Goal: Check status

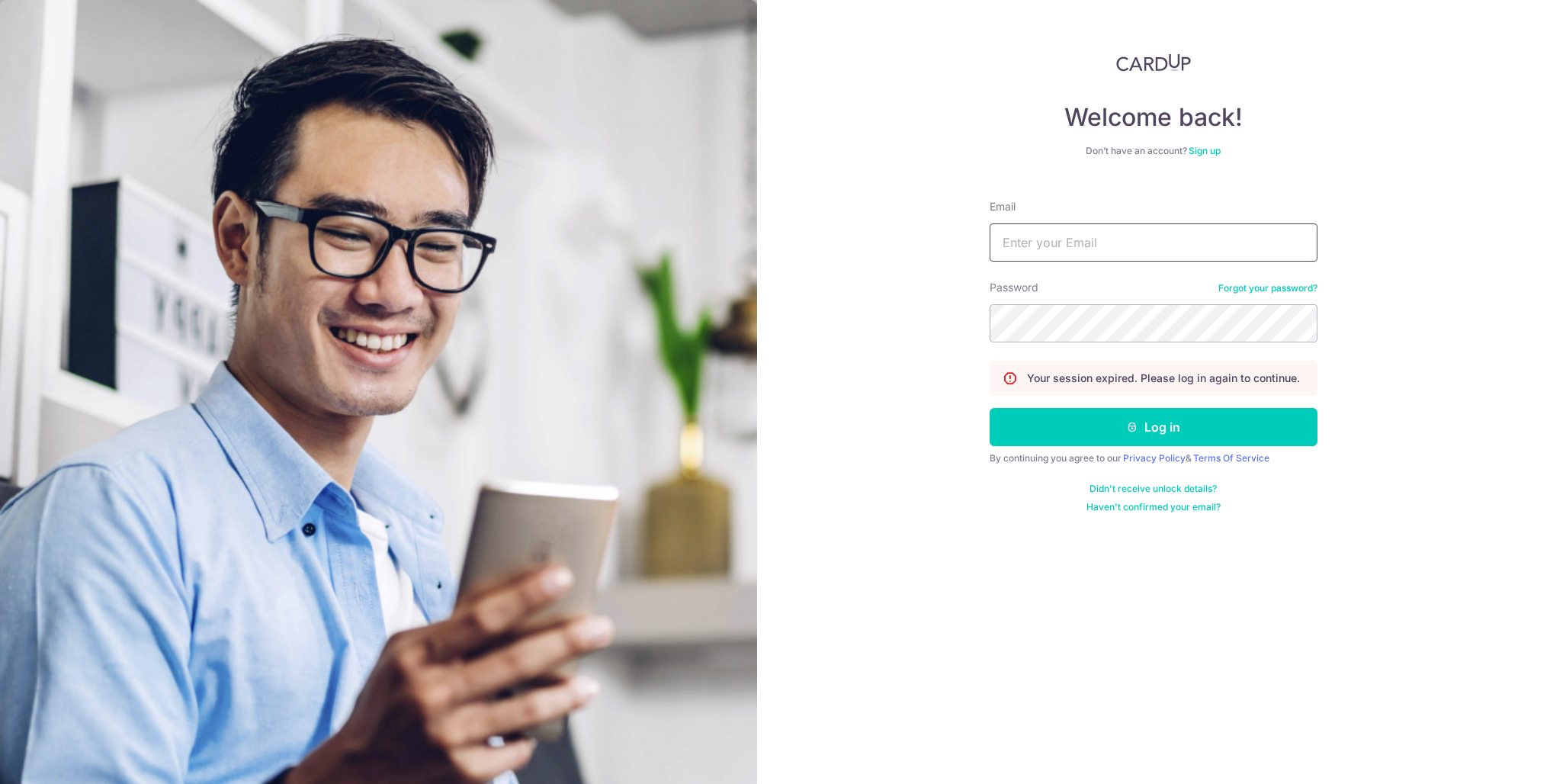
click at [1063, 245] on input "Email" at bounding box center [1154, 243] width 328 height 38
type input "[PERSON_NAME][EMAIL_ADDRESS][DOMAIN_NAME]"
click at [990, 408] on button "Log in" at bounding box center [1154, 427] width 328 height 38
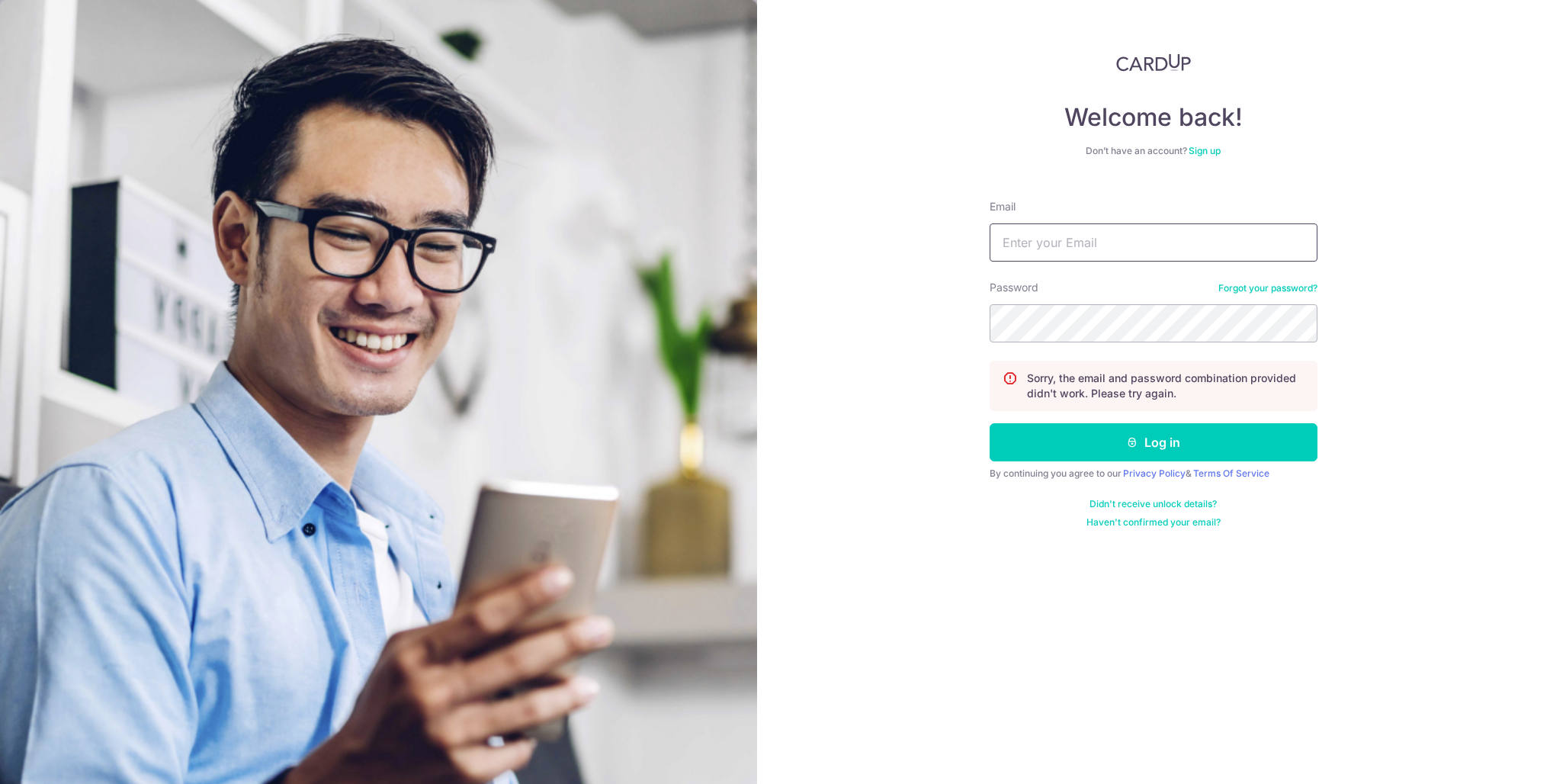
click at [1006, 233] on input "Email" at bounding box center [1154, 243] width 328 height 38
type input "[PERSON_NAME][EMAIL_ADDRESS][DOMAIN_NAME]"
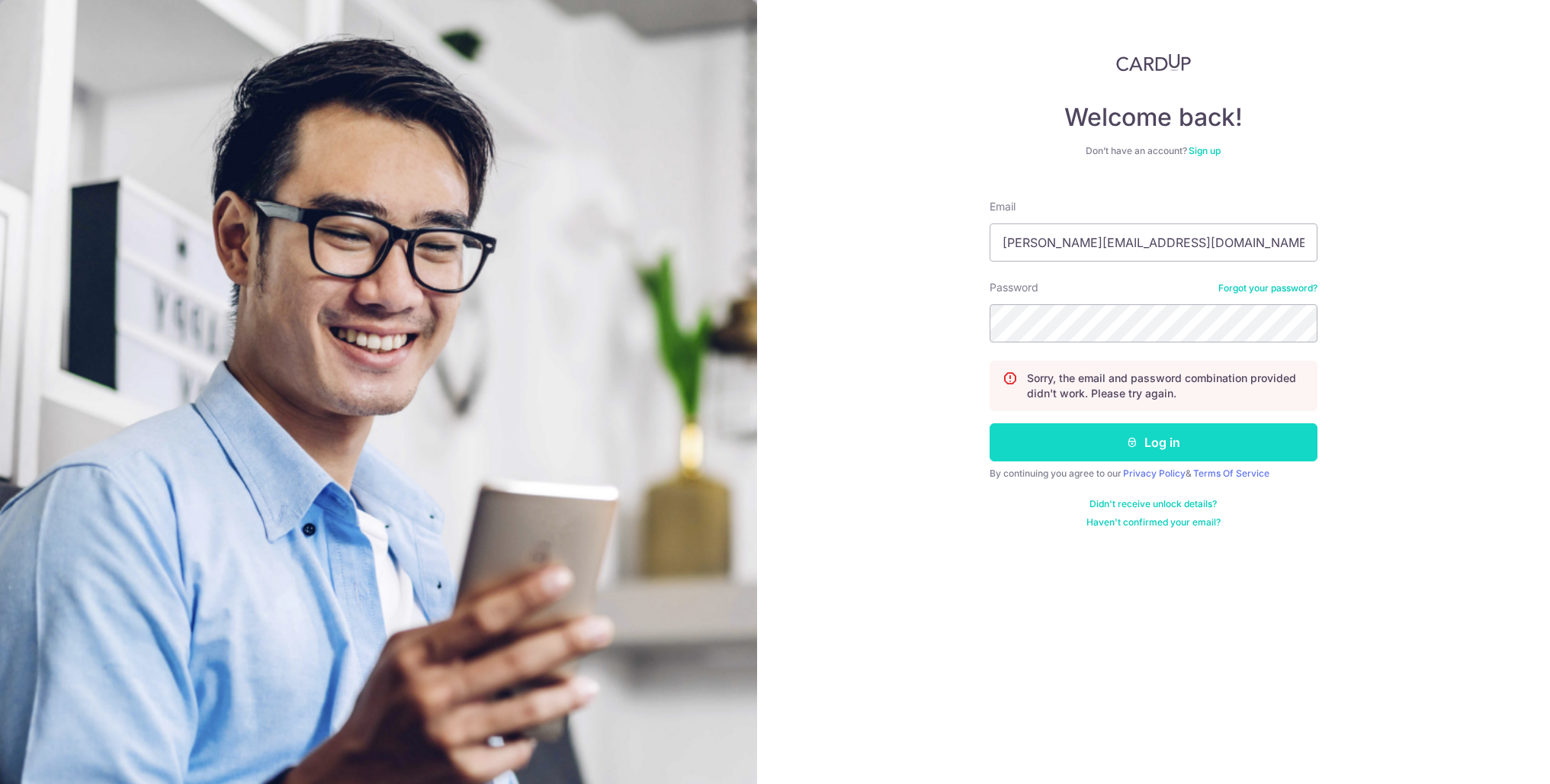
click at [1053, 447] on button "Log in" at bounding box center [1154, 442] width 328 height 38
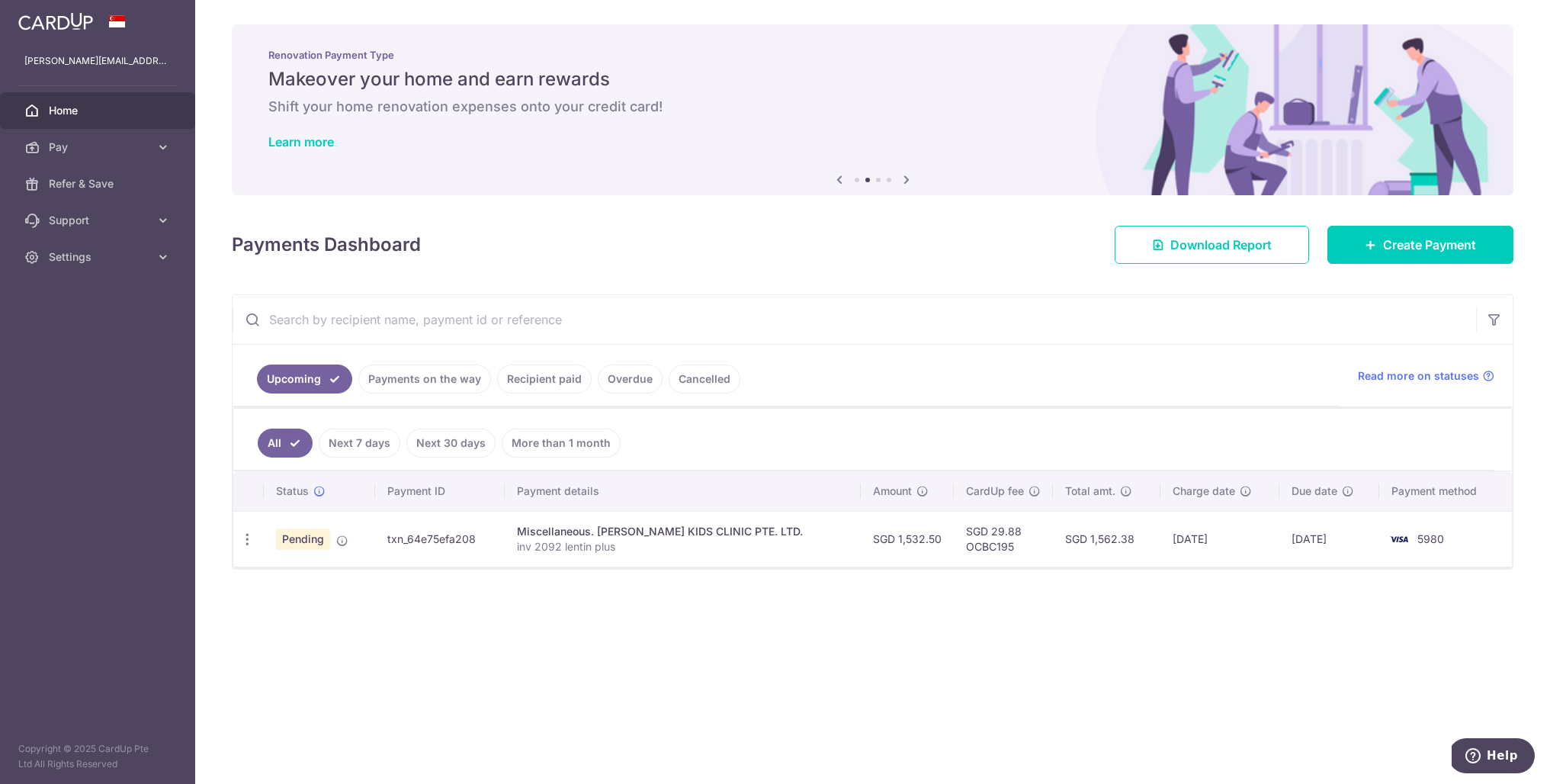
click at [467, 387] on link "Payments on the way" at bounding box center [424, 378] width 133 height 29
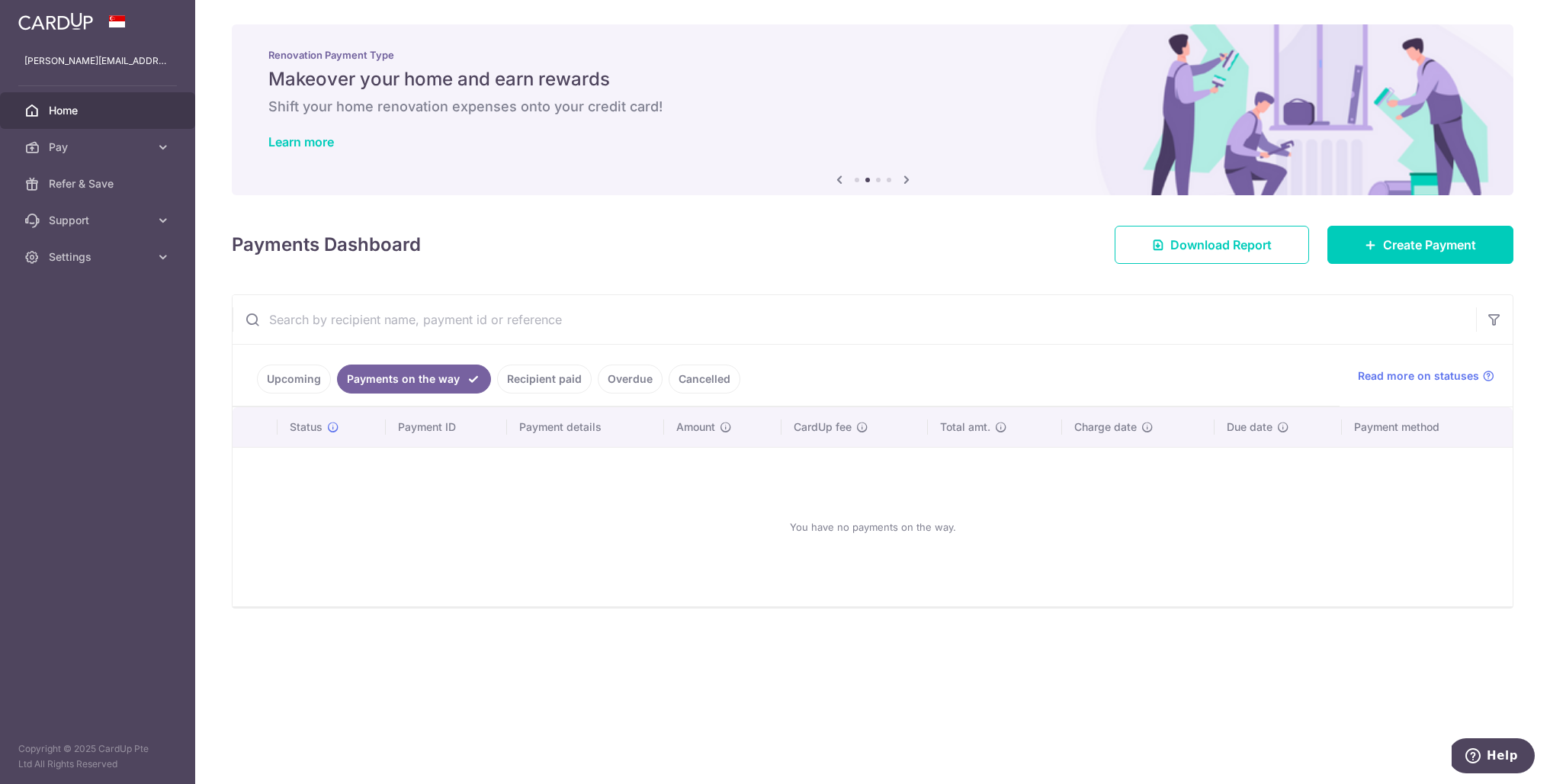
click at [511, 383] on link "Recipient paid" at bounding box center [544, 378] width 95 height 29
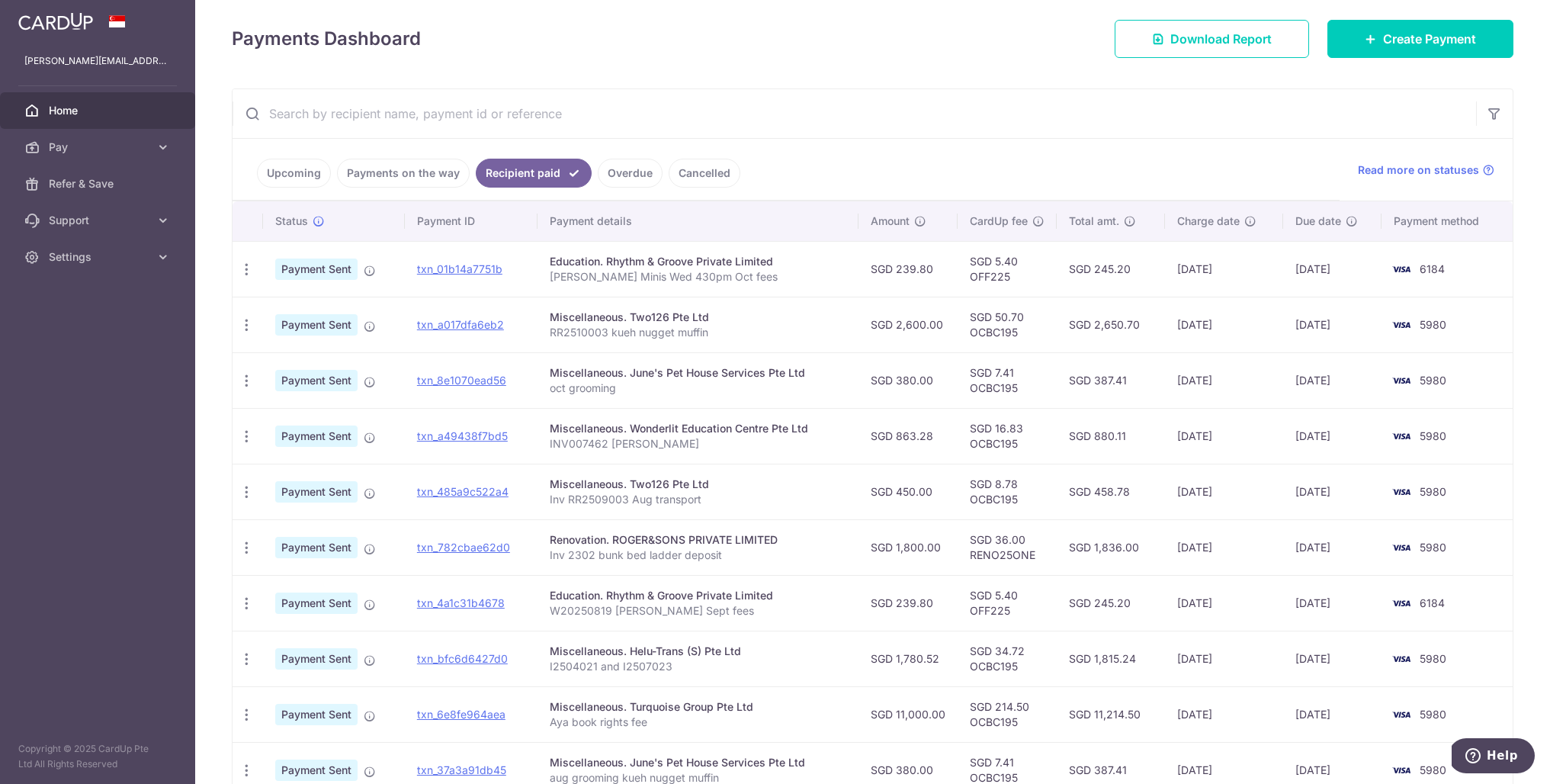
scroll to position [209, 0]
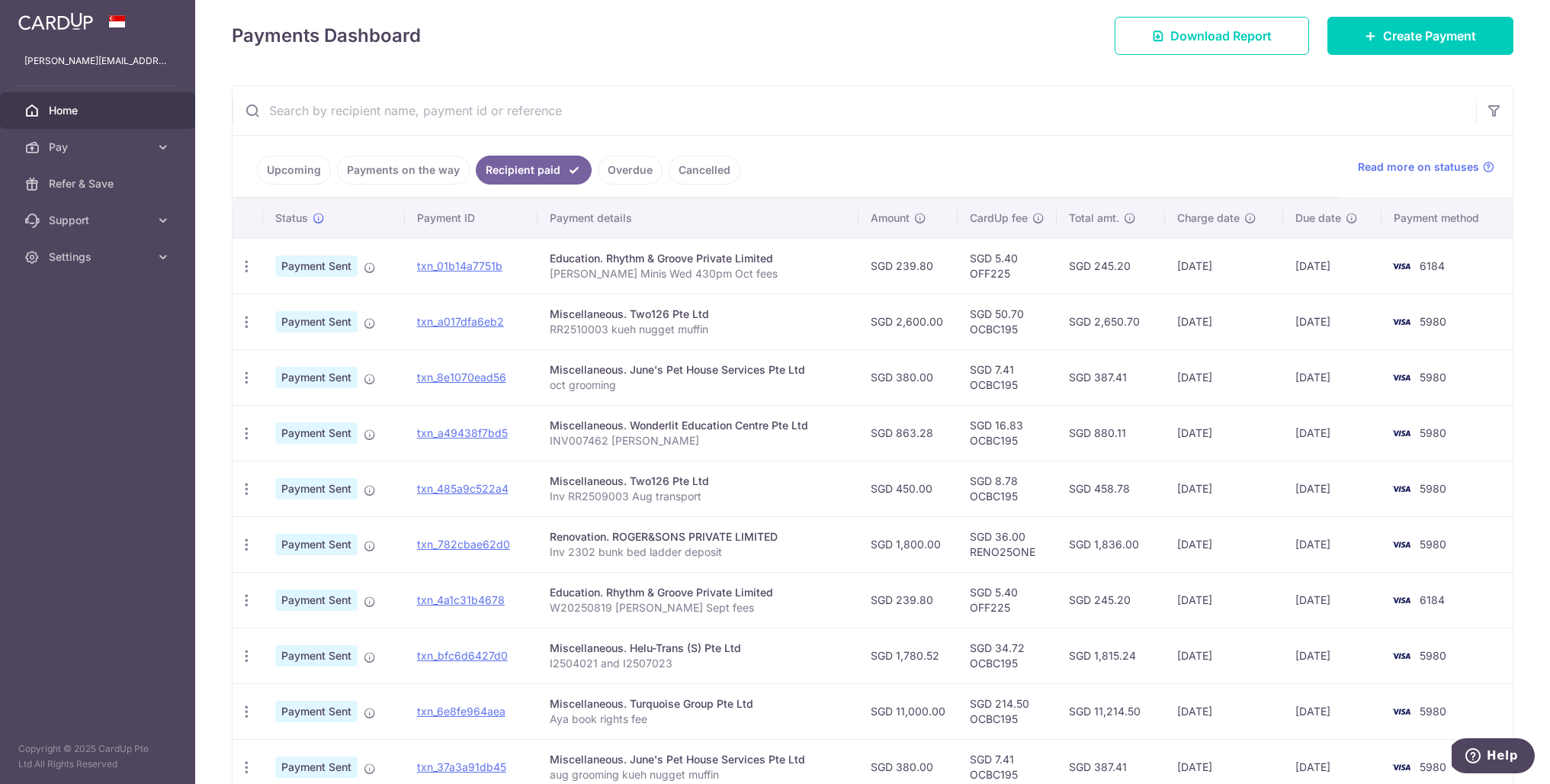
click at [693, 171] on link "Cancelled" at bounding box center [704, 169] width 71 height 29
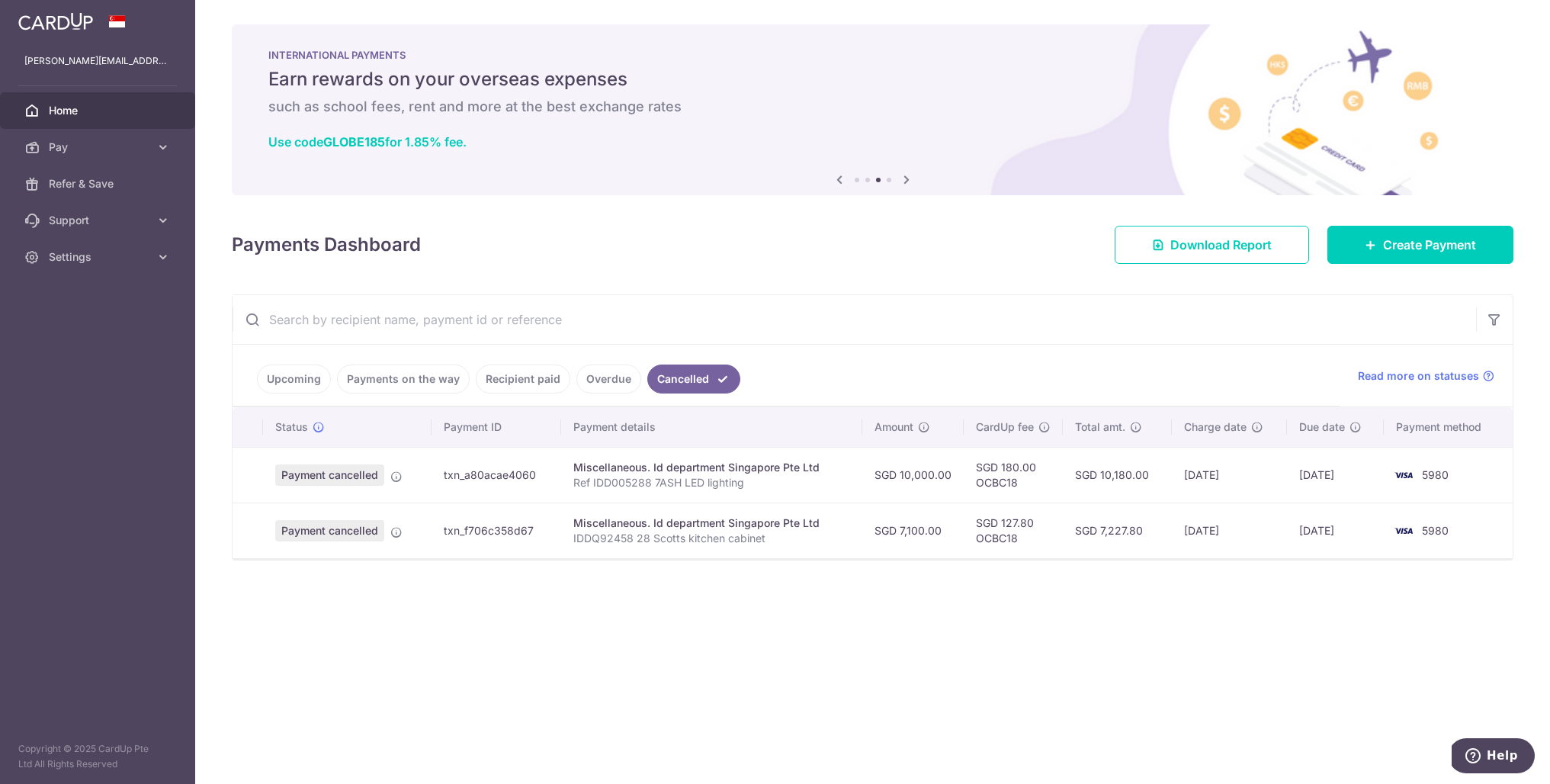
click at [309, 382] on link "Upcoming" at bounding box center [294, 378] width 74 height 29
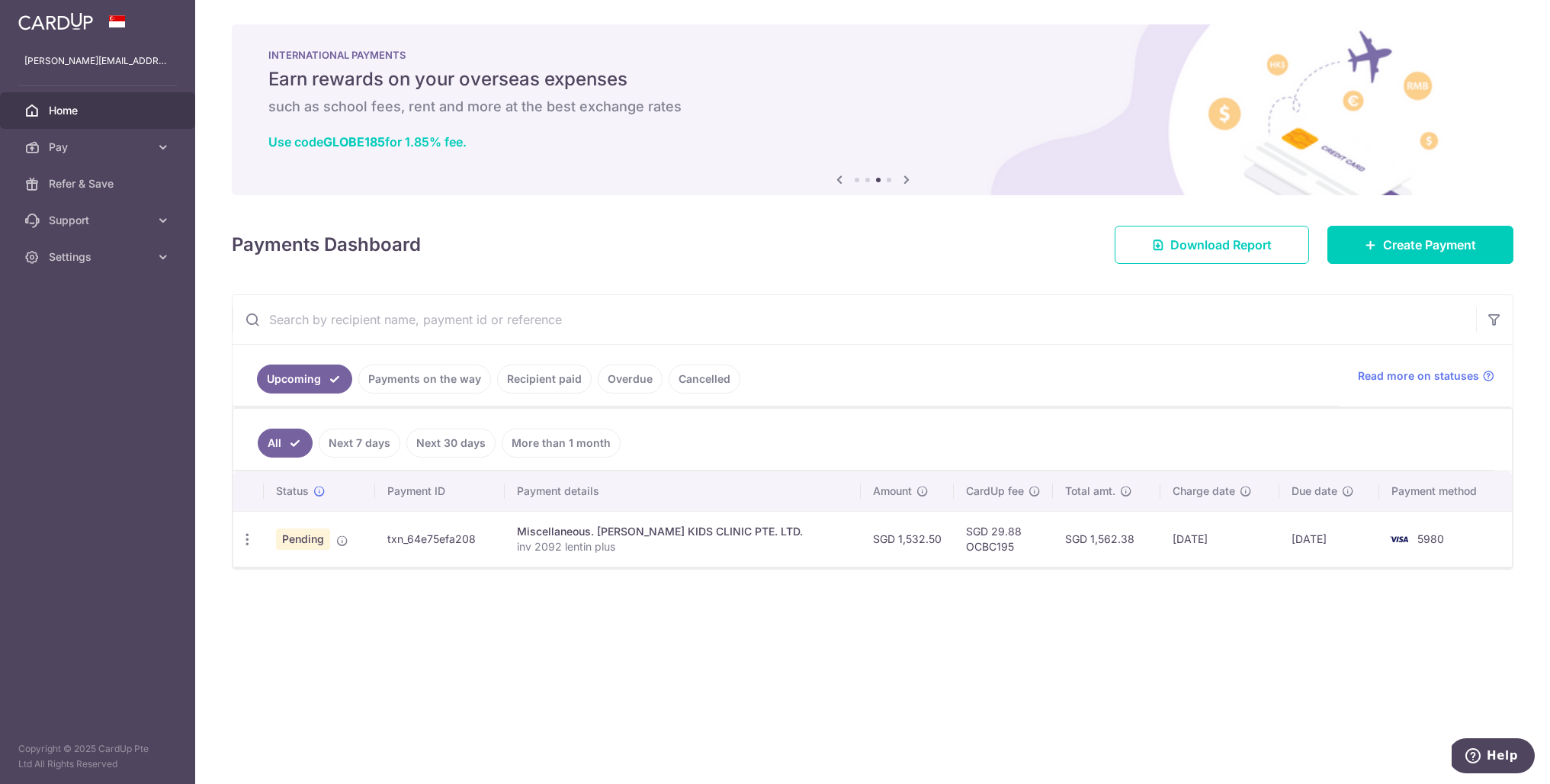
click at [549, 384] on link "Recipient paid" at bounding box center [544, 378] width 95 height 29
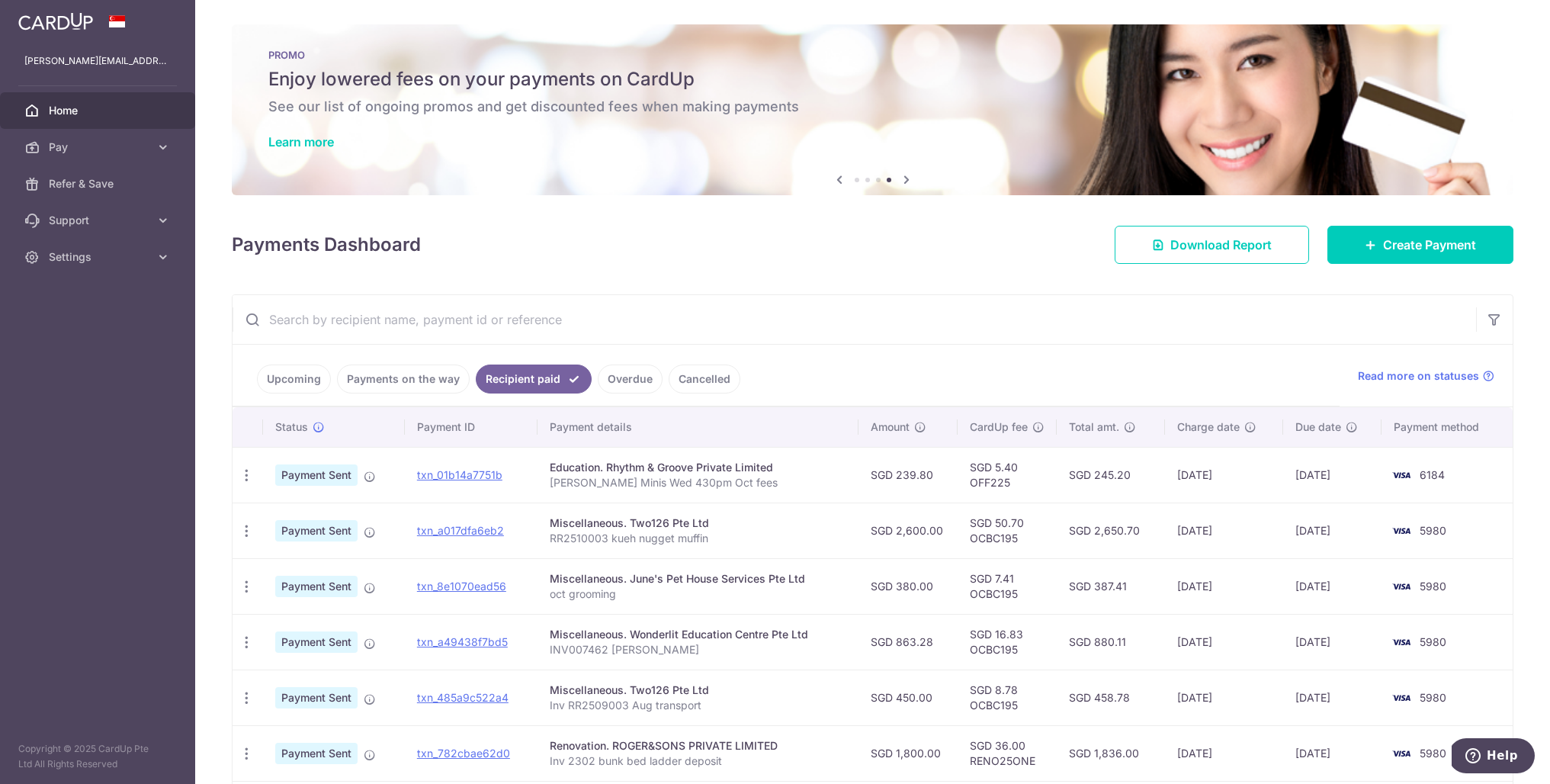
scroll to position [3, 0]
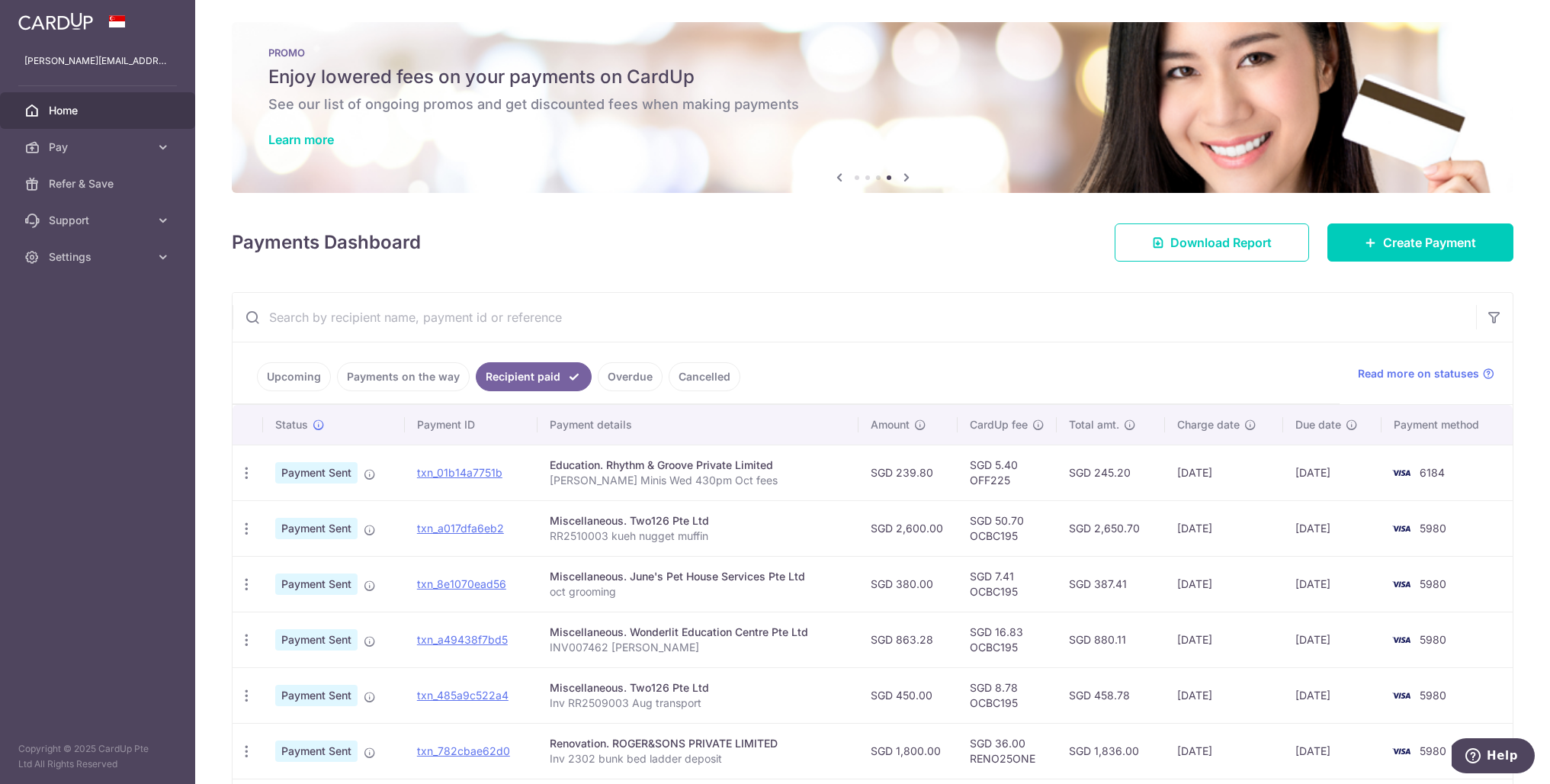
click at [687, 334] on input "text" at bounding box center [855, 317] width 1244 height 49
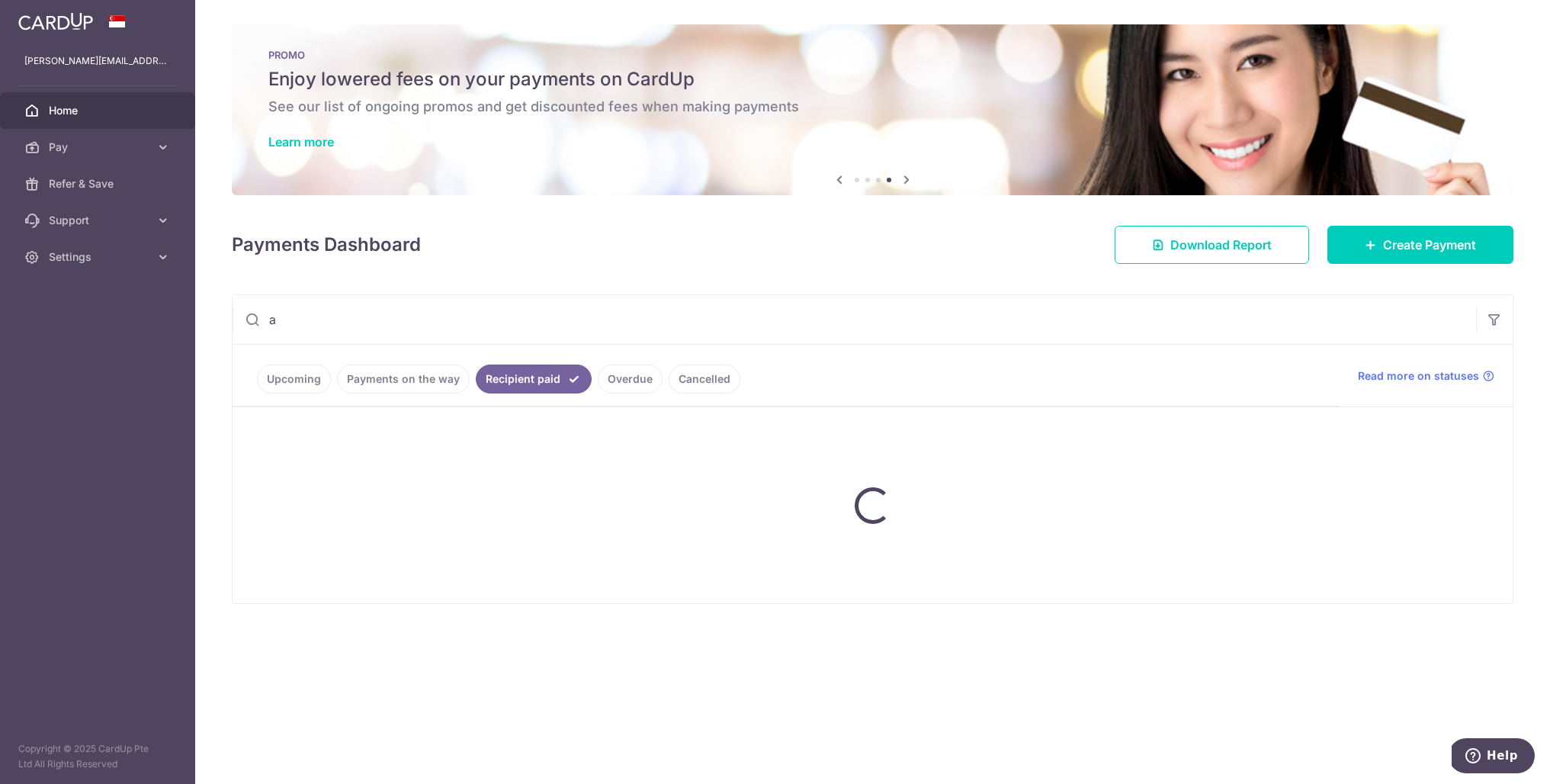
scroll to position [0, 0]
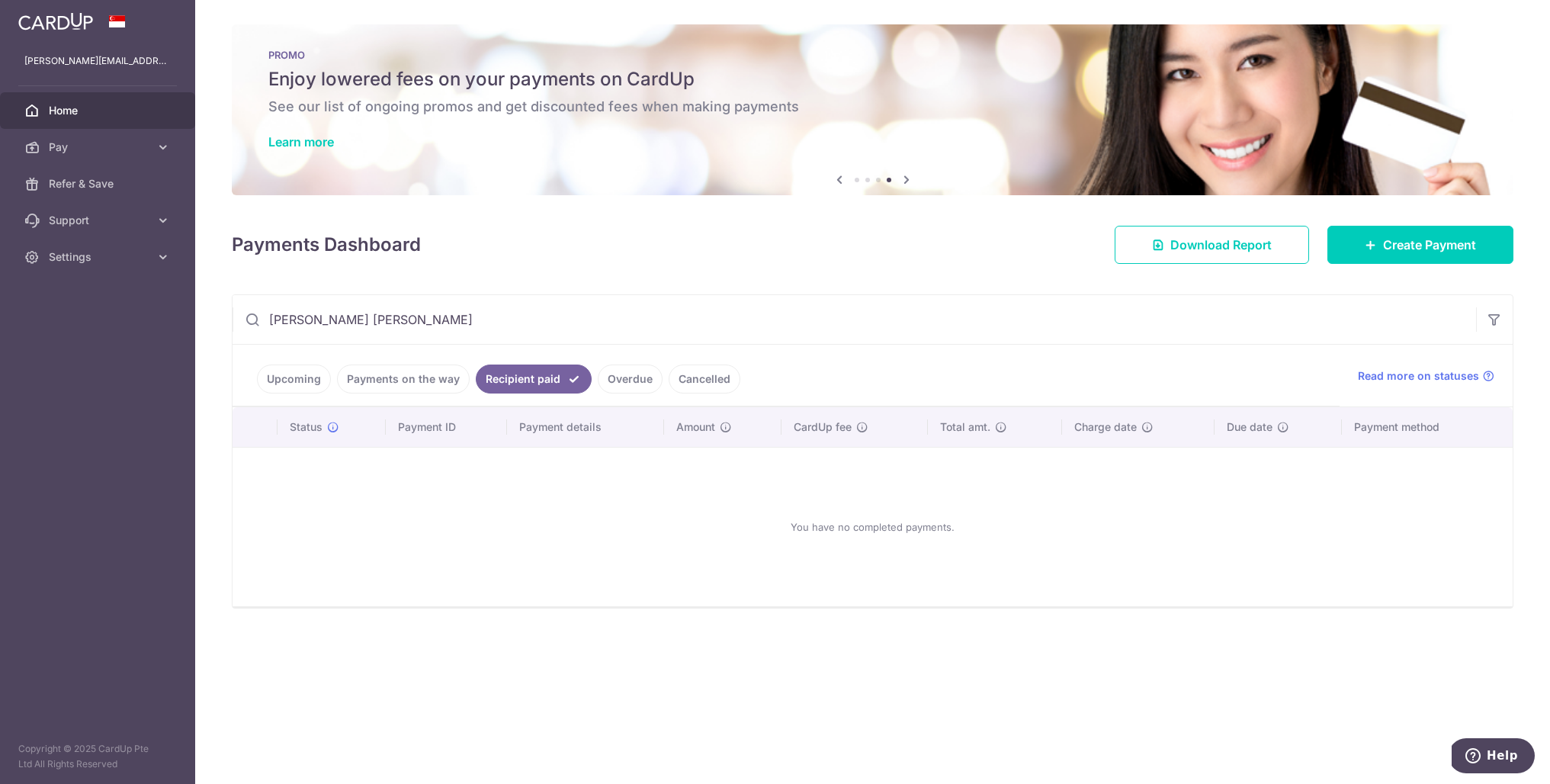
type input "anne marie"
click at [391, 382] on link "Payments on the way" at bounding box center [403, 378] width 133 height 29
click at [632, 381] on link "Overdue" at bounding box center [630, 378] width 65 height 29
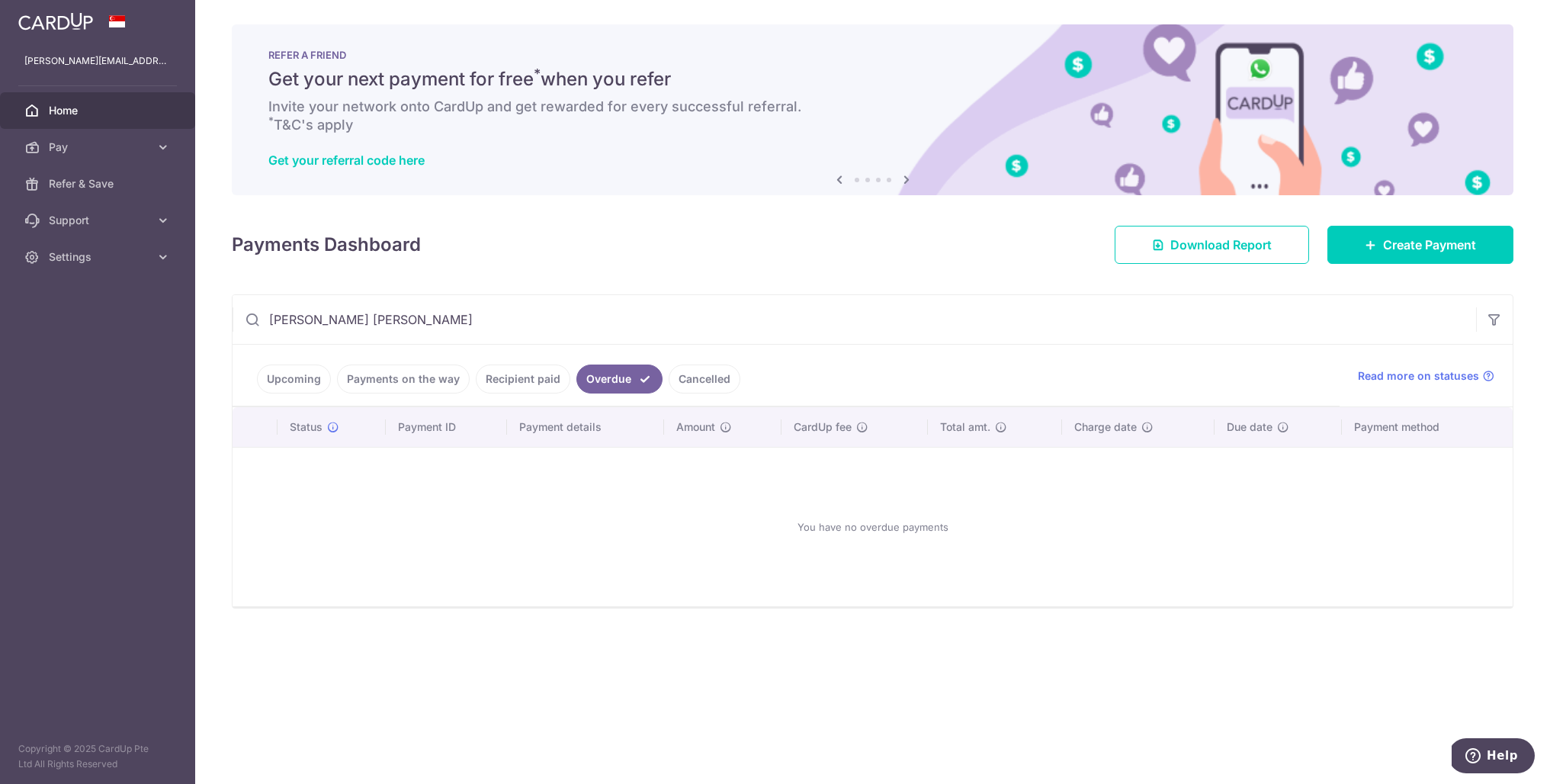
click at [700, 383] on link "Cancelled" at bounding box center [704, 378] width 71 height 29
drag, startPoint x: 343, startPoint y: 313, endPoint x: 217, endPoint y: 316, distance: 126.0
click at [217, 316] on div "× Pause Schedule Pause all future payments in this series Pause just this one p…" at bounding box center [873, 392] width 1355 height 784
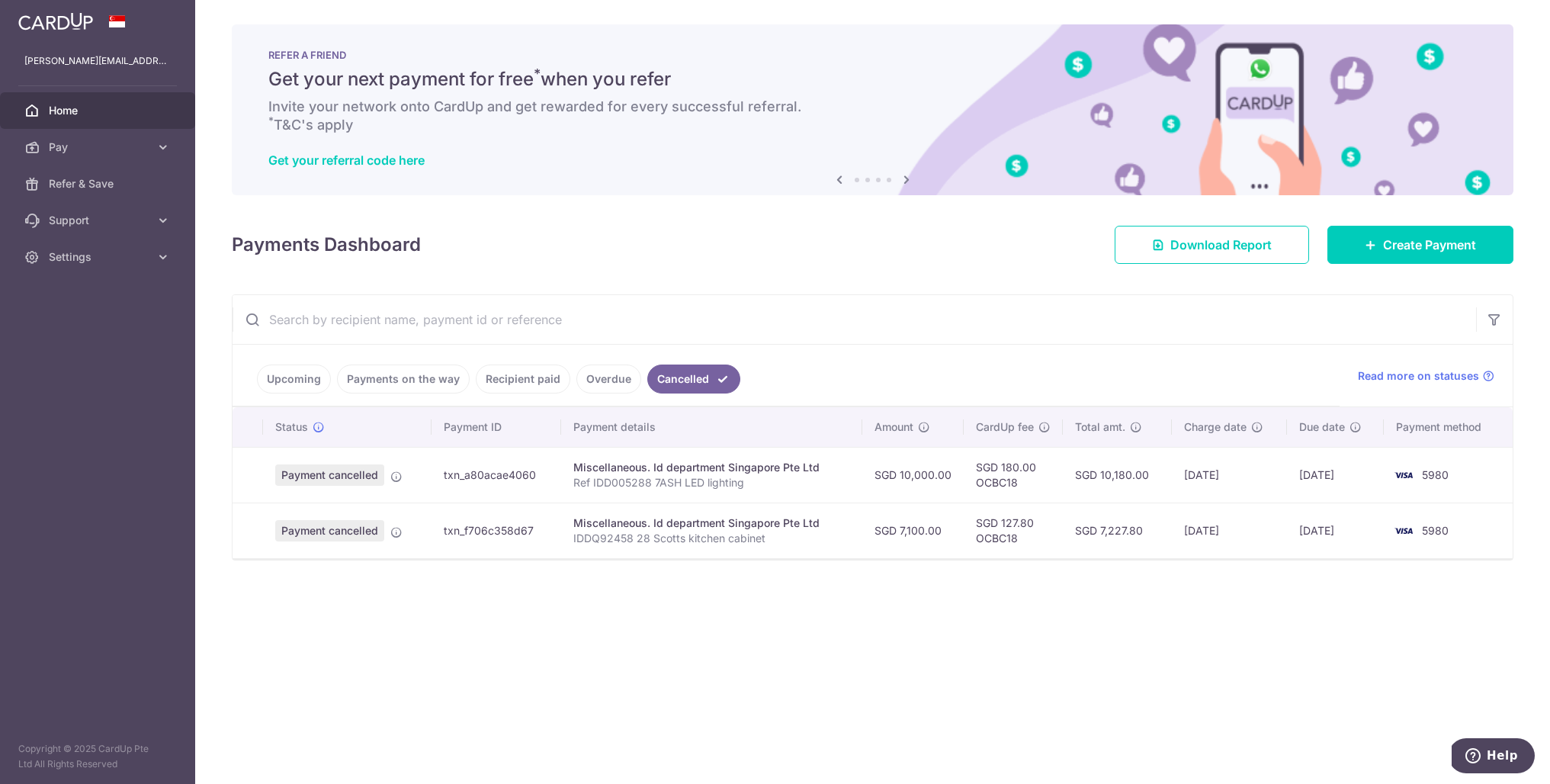
click at [305, 375] on link "Upcoming" at bounding box center [294, 378] width 74 height 29
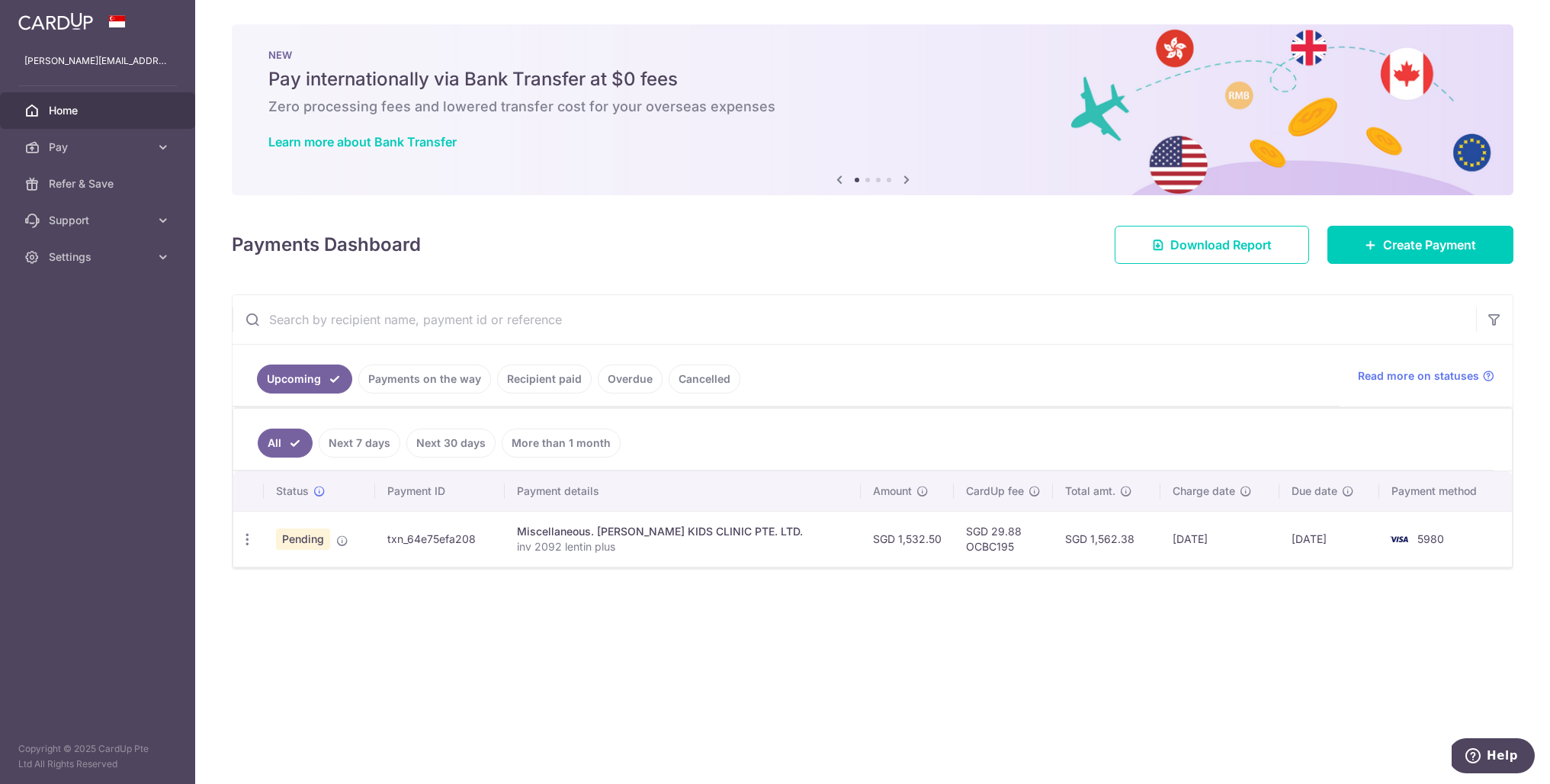
click at [418, 382] on link "Payments on the way" at bounding box center [424, 378] width 133 height 29
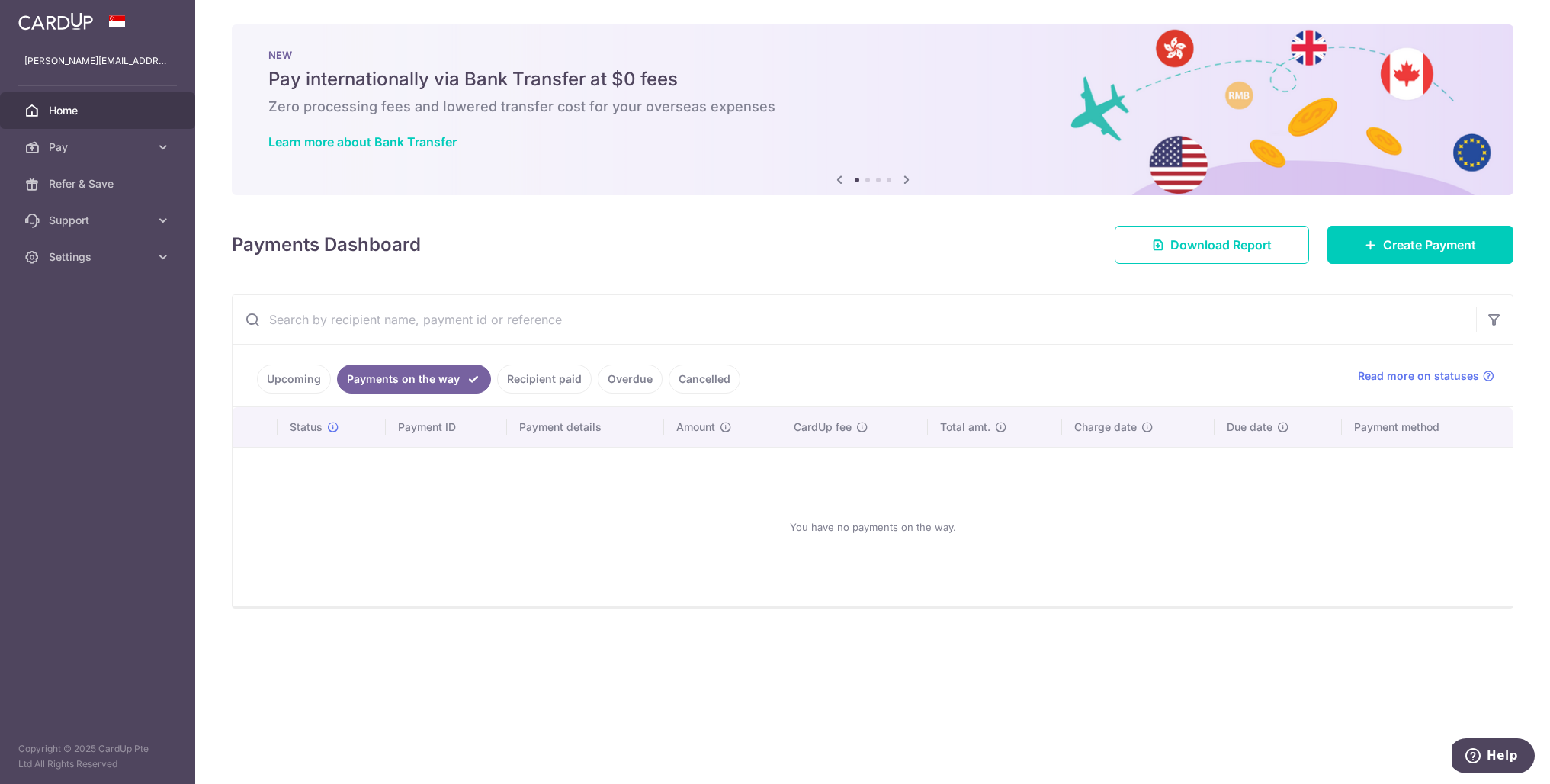
click at [549, 384] on link "Recipient paid" at bounding box center [544, 378] width 95 height 29
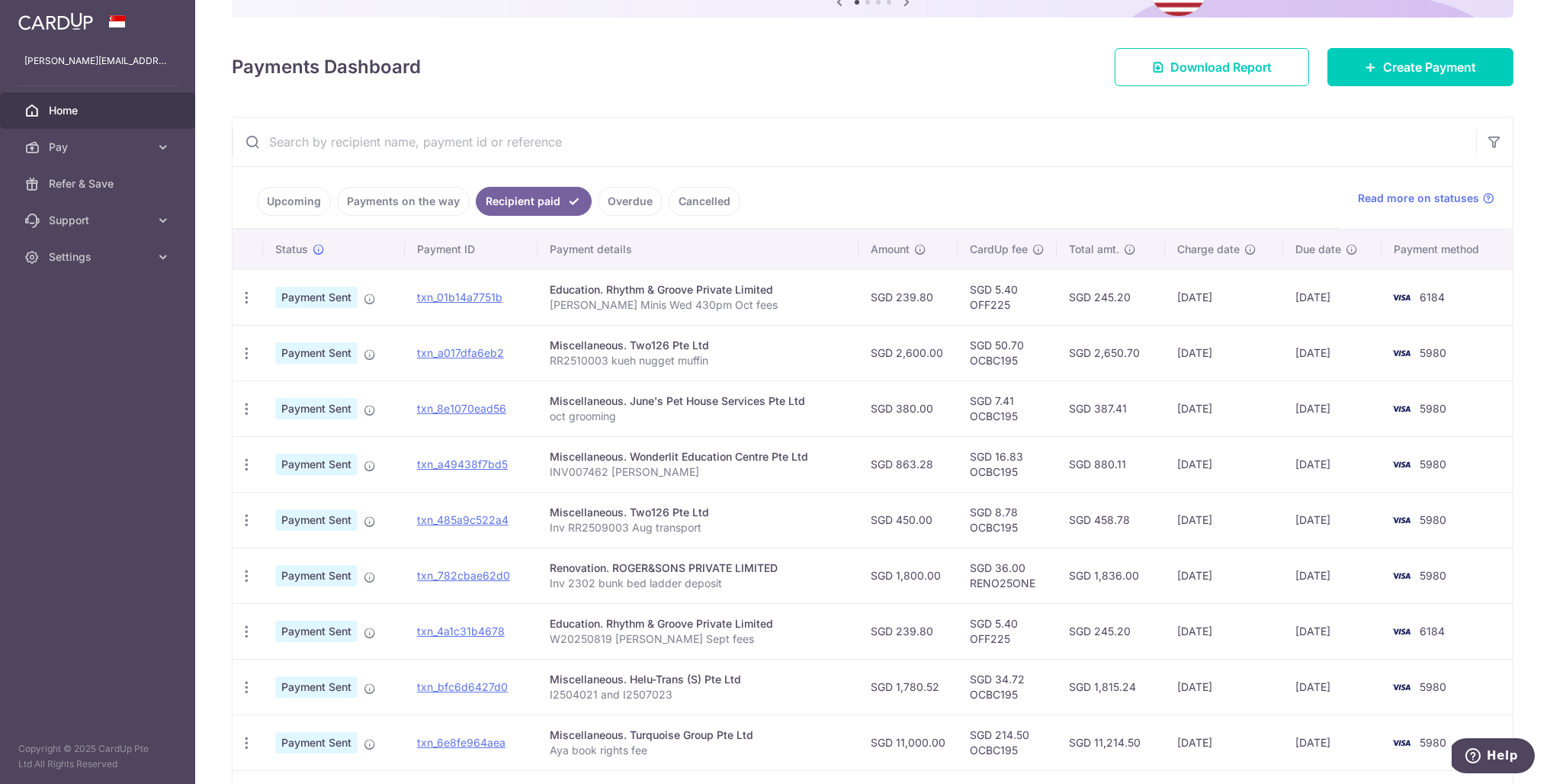
scroll to position [330, 0]
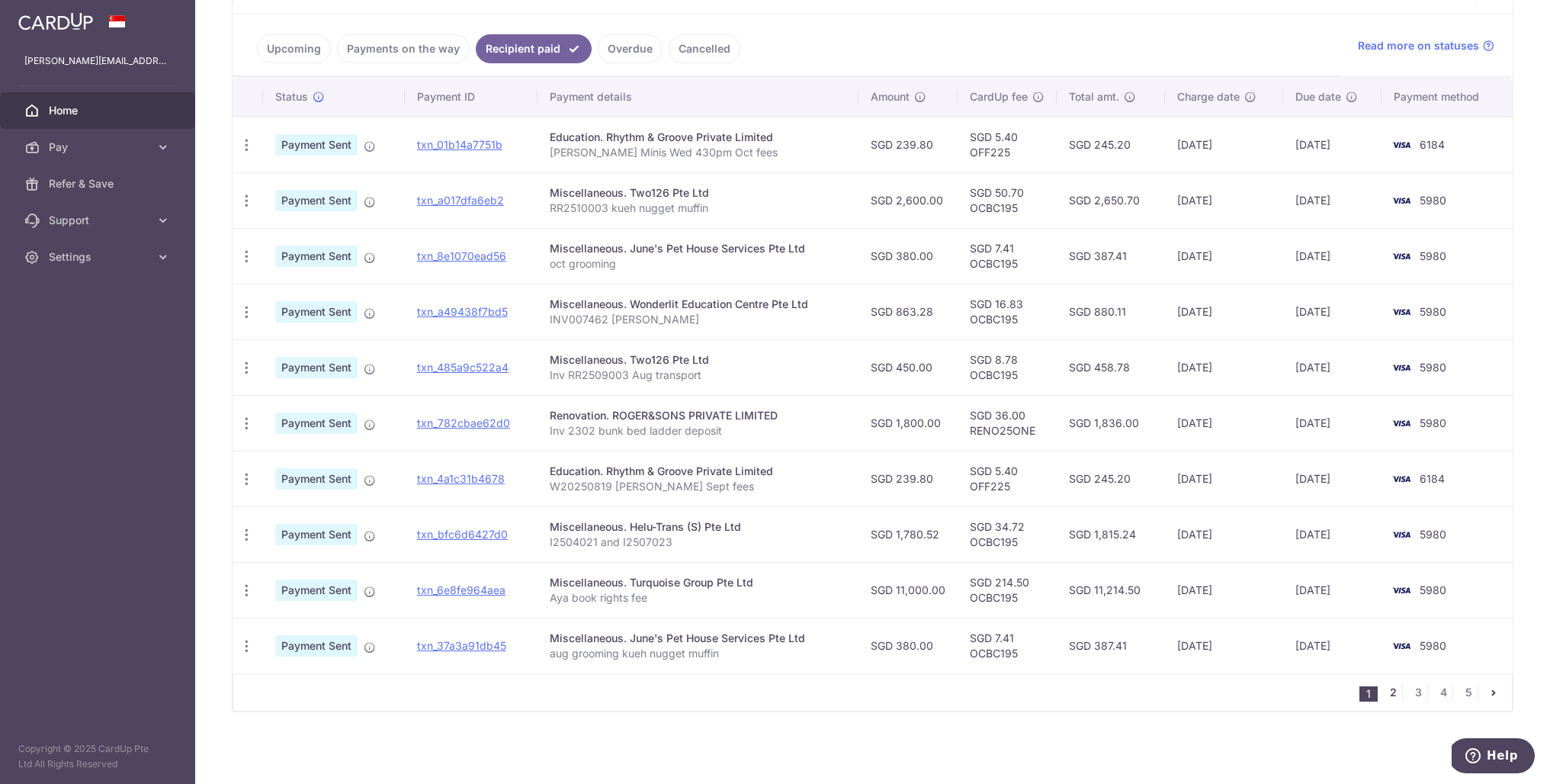
click at [1400, 694] on link "2" at bounding box center [1393, 692] width 18 height 18
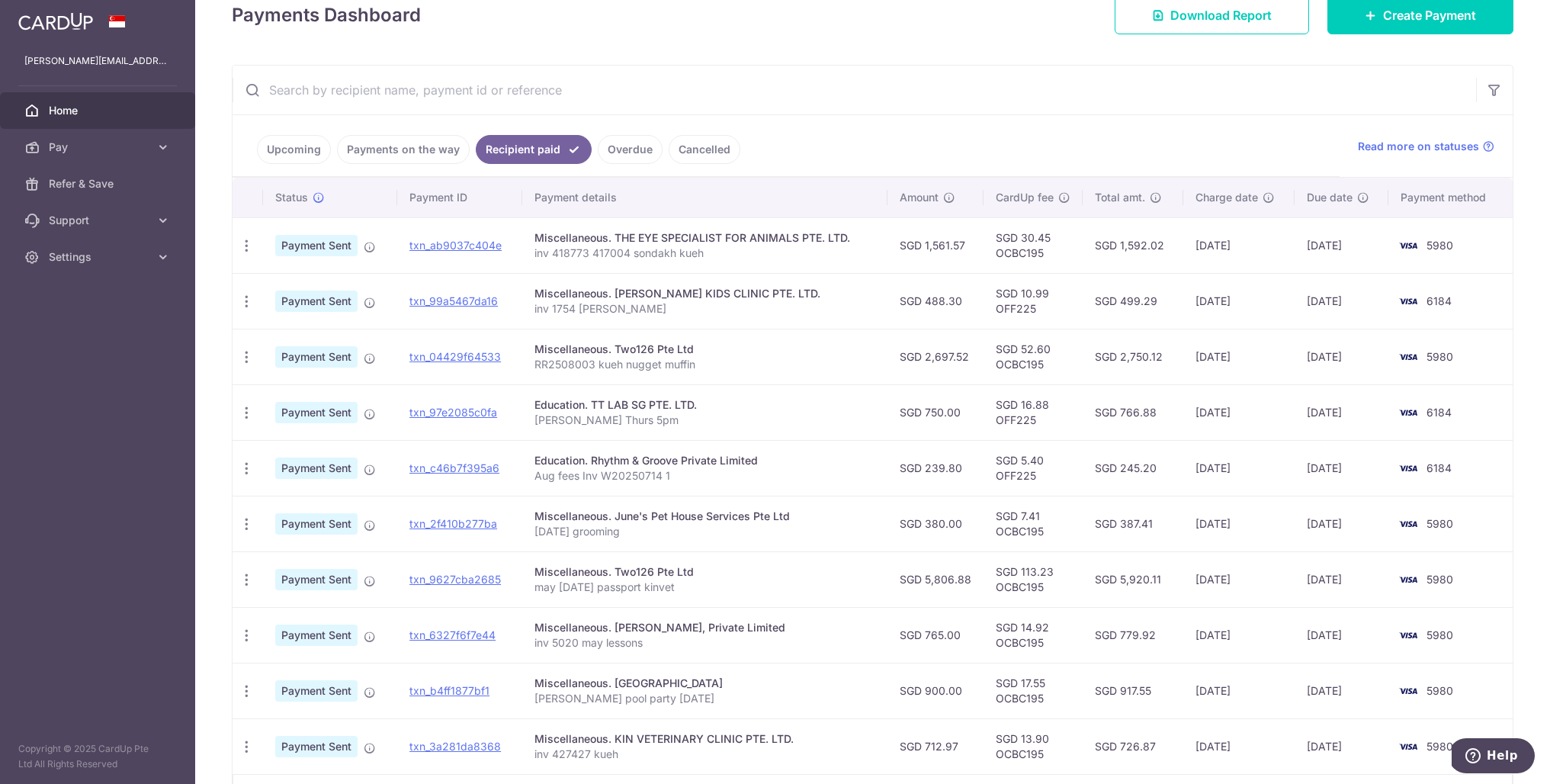
scroll to position [0, 0]
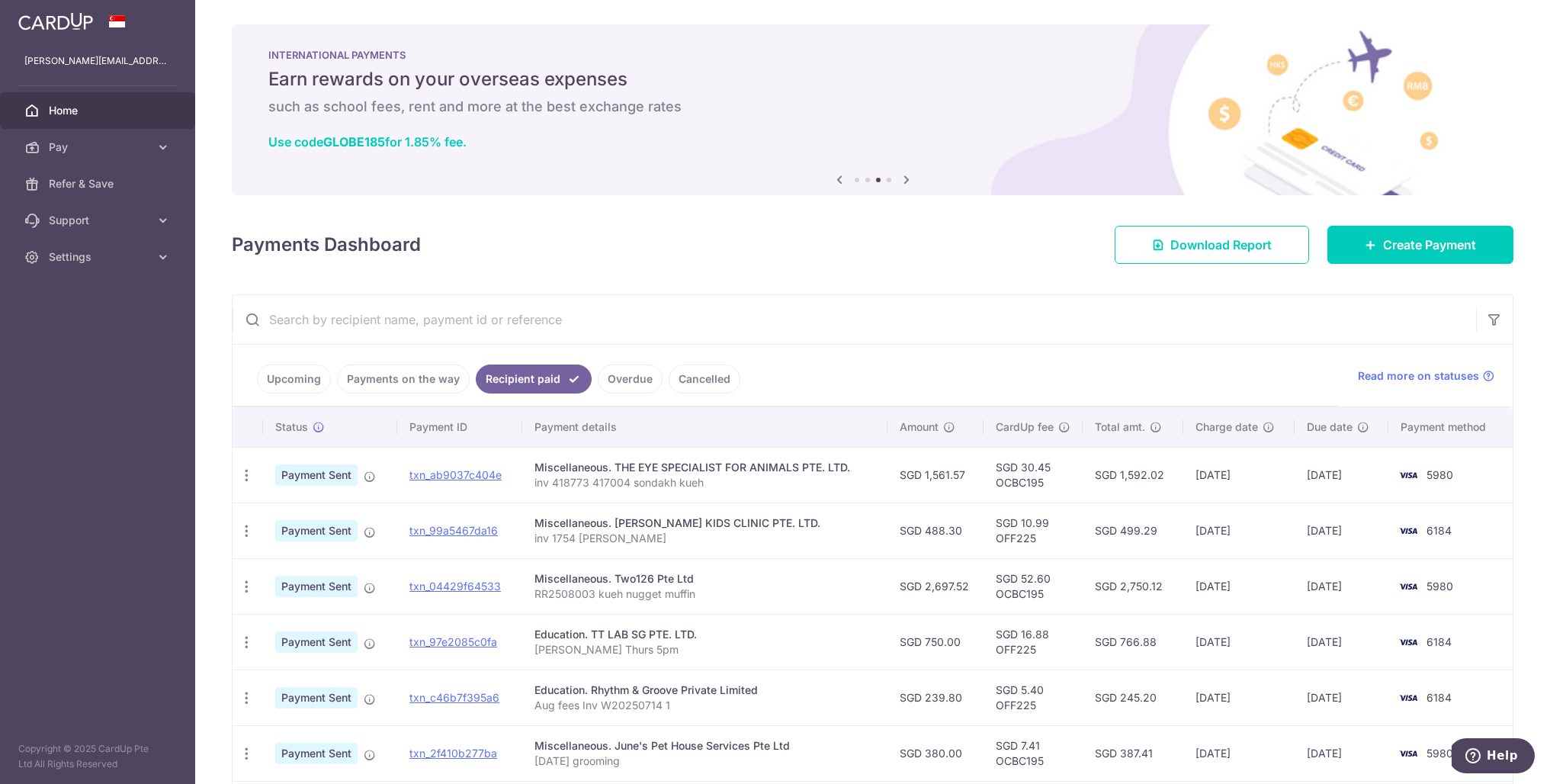
click at [691, 382] on link "Cancelled" at bounding box center [704, 378] width 71 height 29
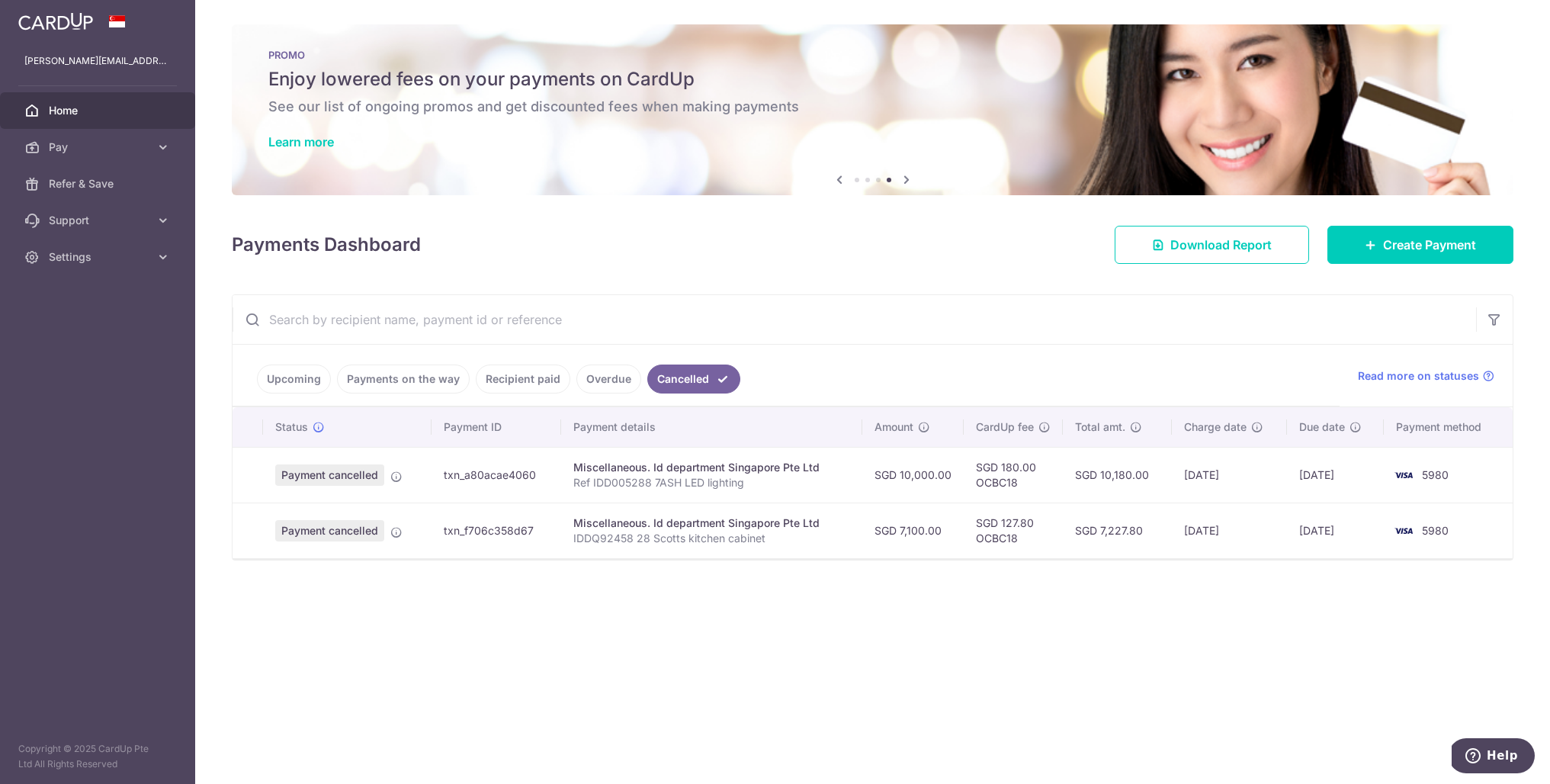
click at [281, 389] on link "Upcoming" at bounding box center [294, 378] width 74 height 29
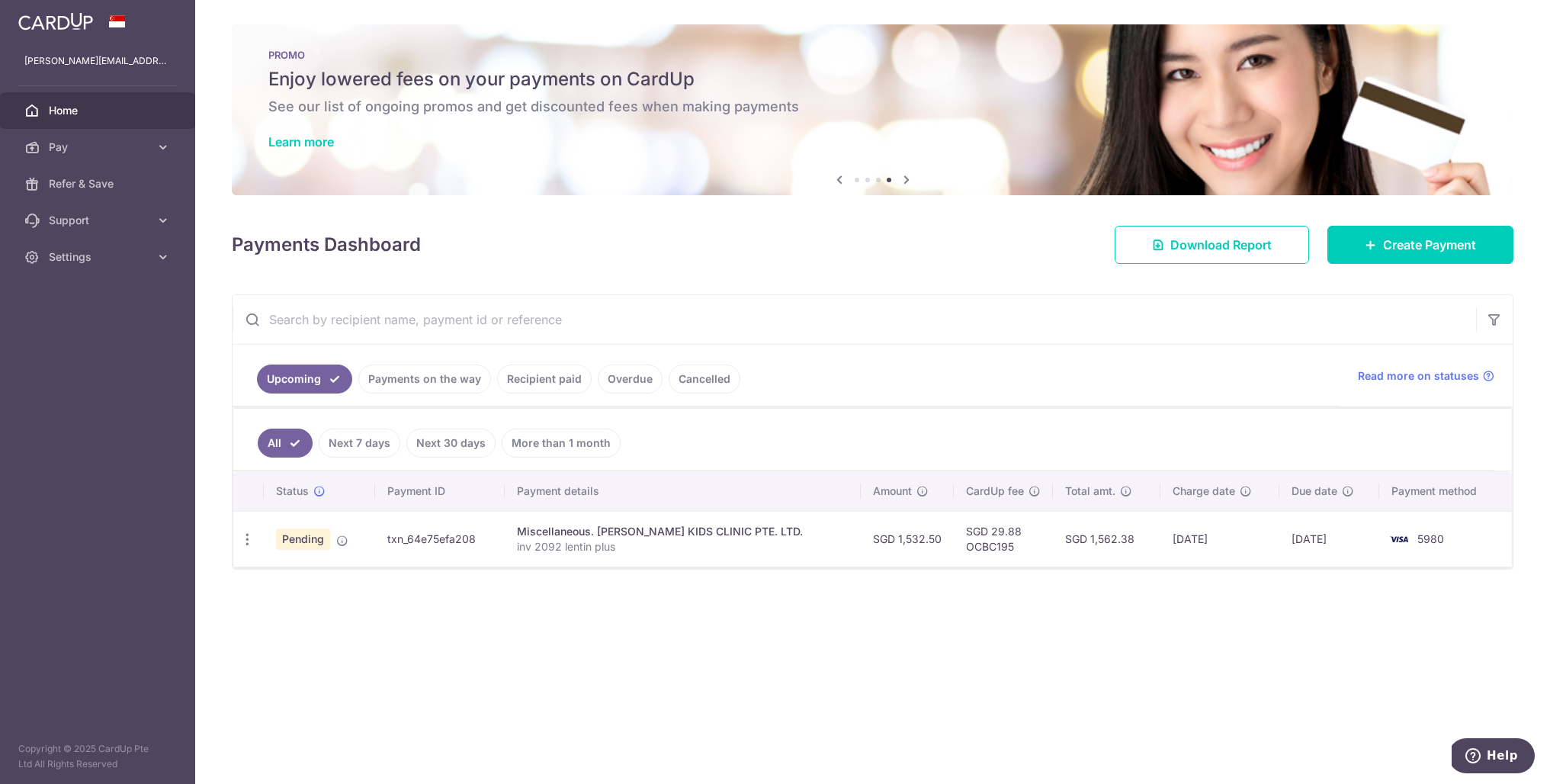
click at [344, 447] on link "Next 7 days" at bounding box center [360, 442] width 82 height 29
click at [460, 442] on link "Next 30 days" at bounding box center [451, 442] width 90 height 29
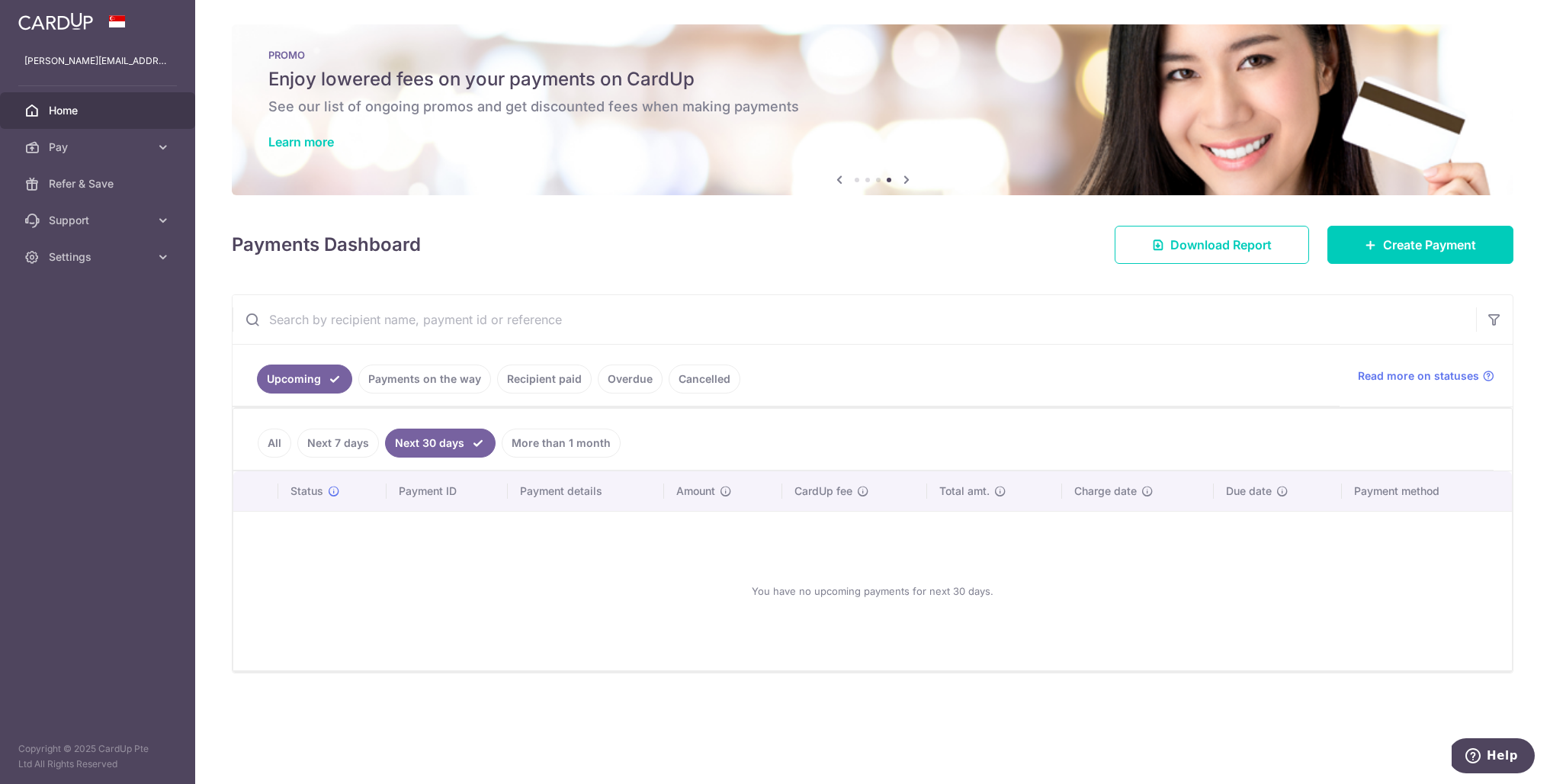
click at [572, 441] on link "More than 1 month" at bounding box center [561, 442] width 119 height 29
click at [265, 443] on link "All" at bounding box center [274, 442] width 34 height 29
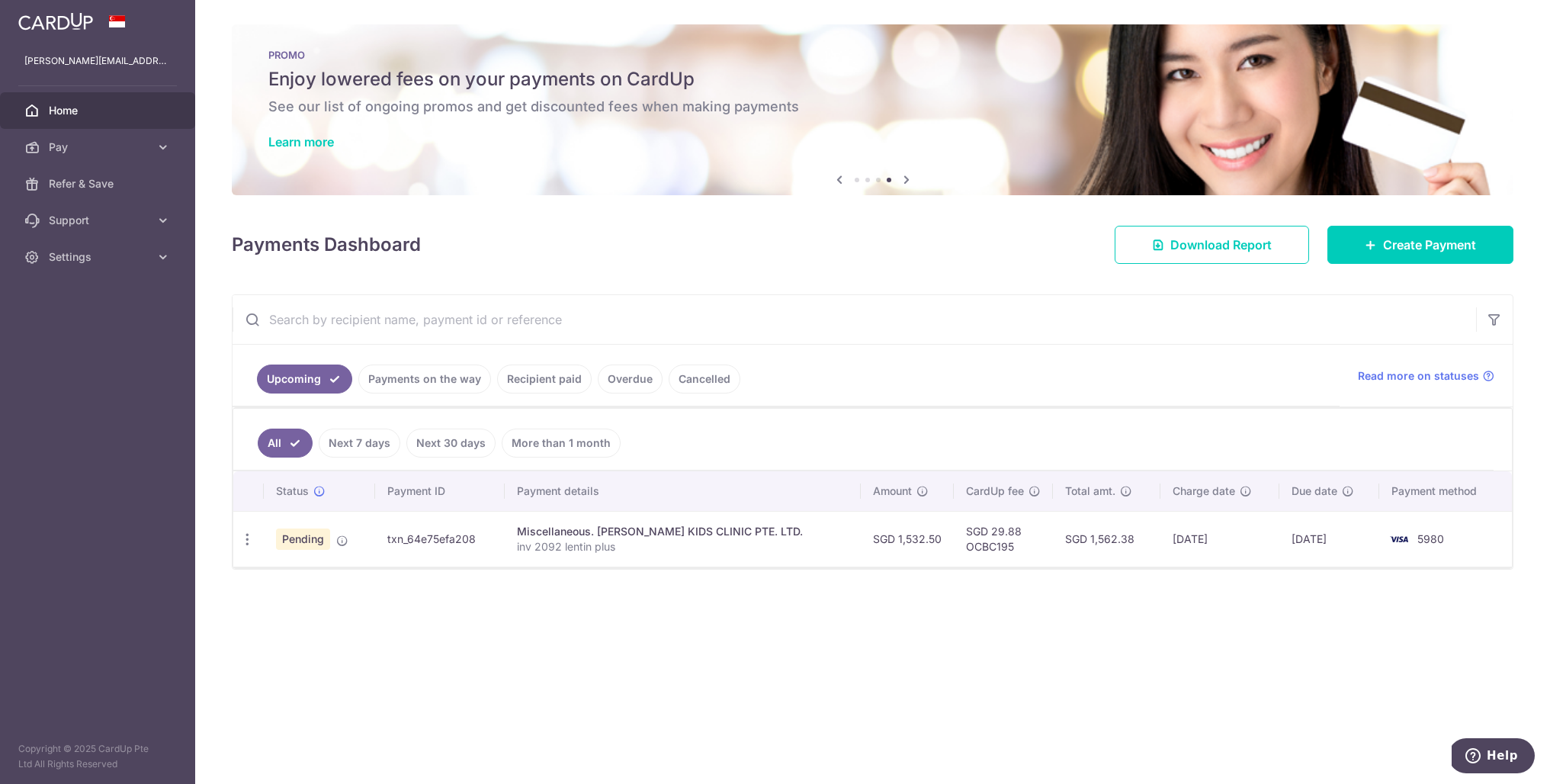
click at [399, 380] on link "Payments on the way" at bounding box center [424, 378] width 133 height 29
